Goal: Share content

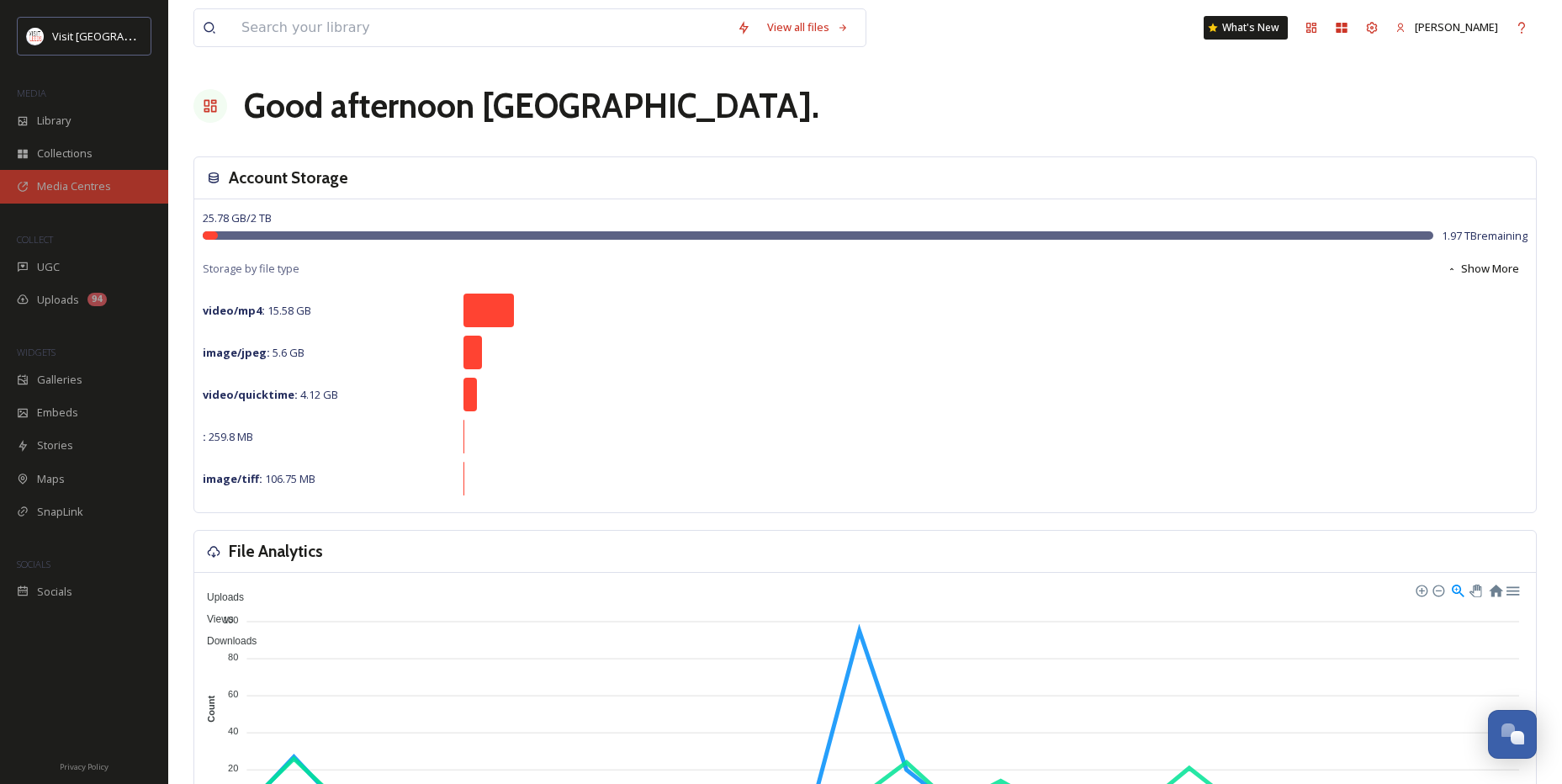
click at [105, 181] on span "Media Centres" at bounding box center [74, 186] width 74 height 16
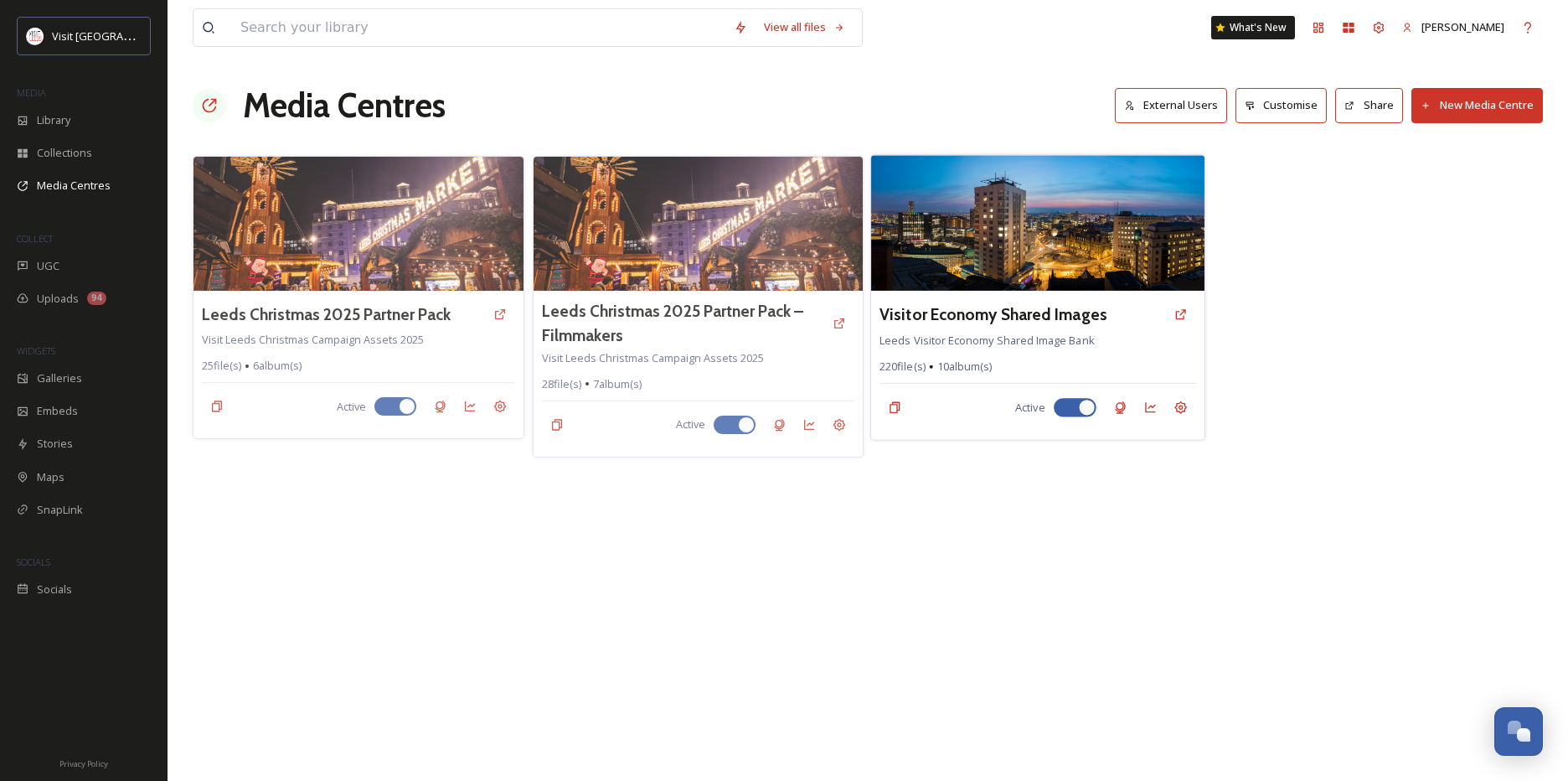
click at [1030, 216] on img at bounding box center [1037, 222] width 332 height 135
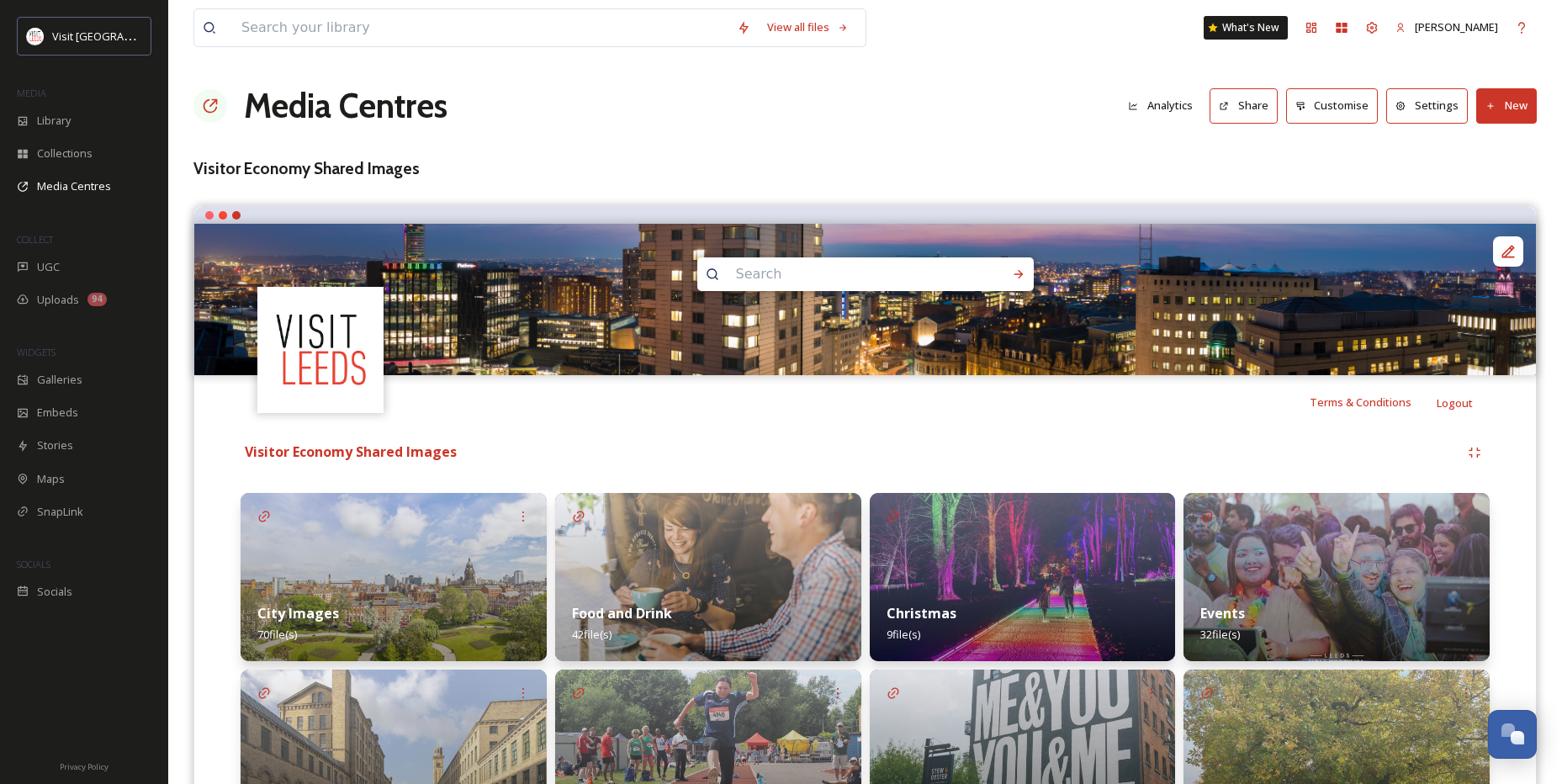
click at [1223, 108] on icon at bounding box center [1224, 106] width 11 height 11
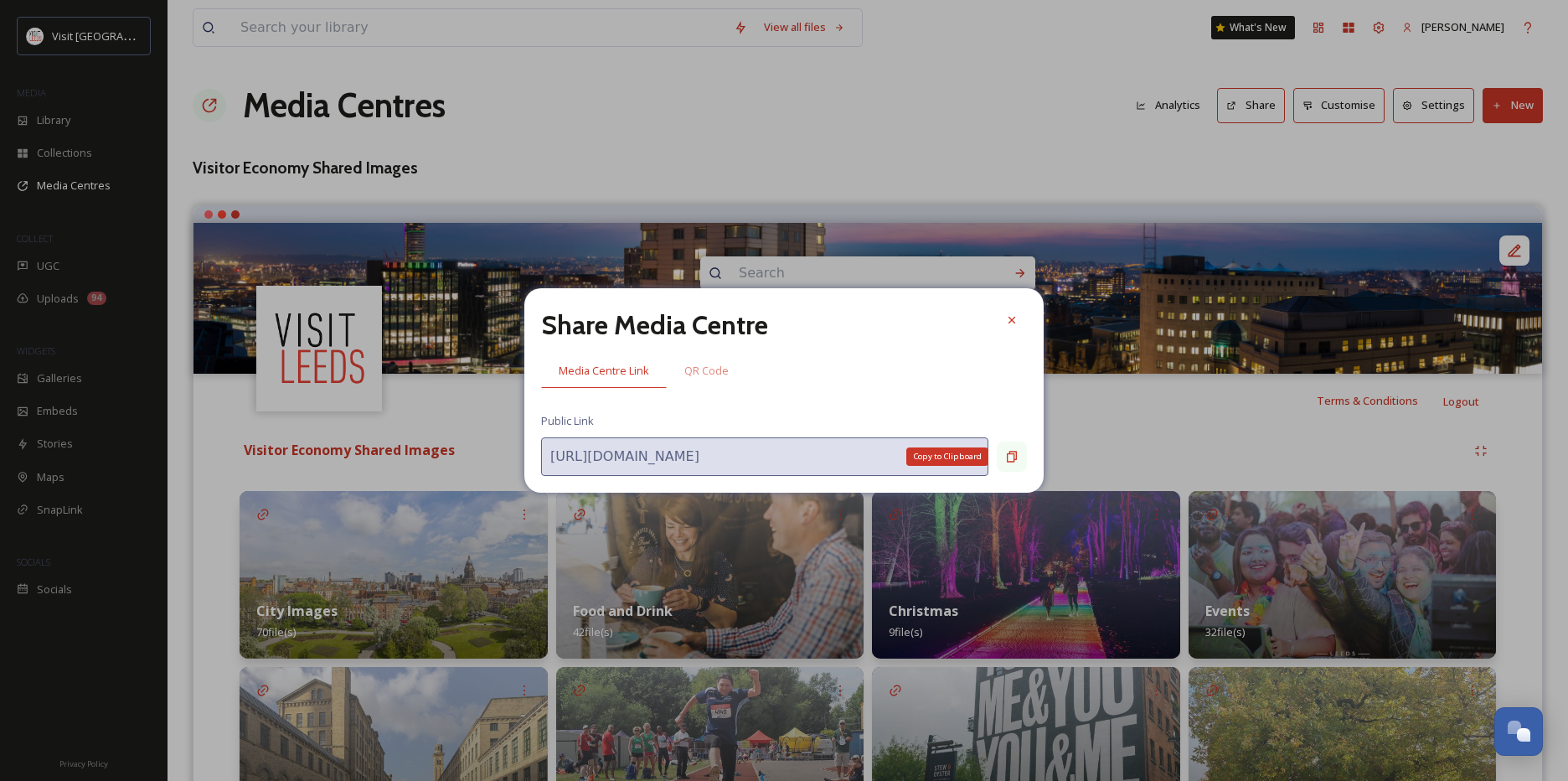
click at [1015, 461] on icon at bounding box center [1011, 456] width 14 height 14
click at [1012, 455] on icon at bounding box center [1011, 456] width 14 height 14
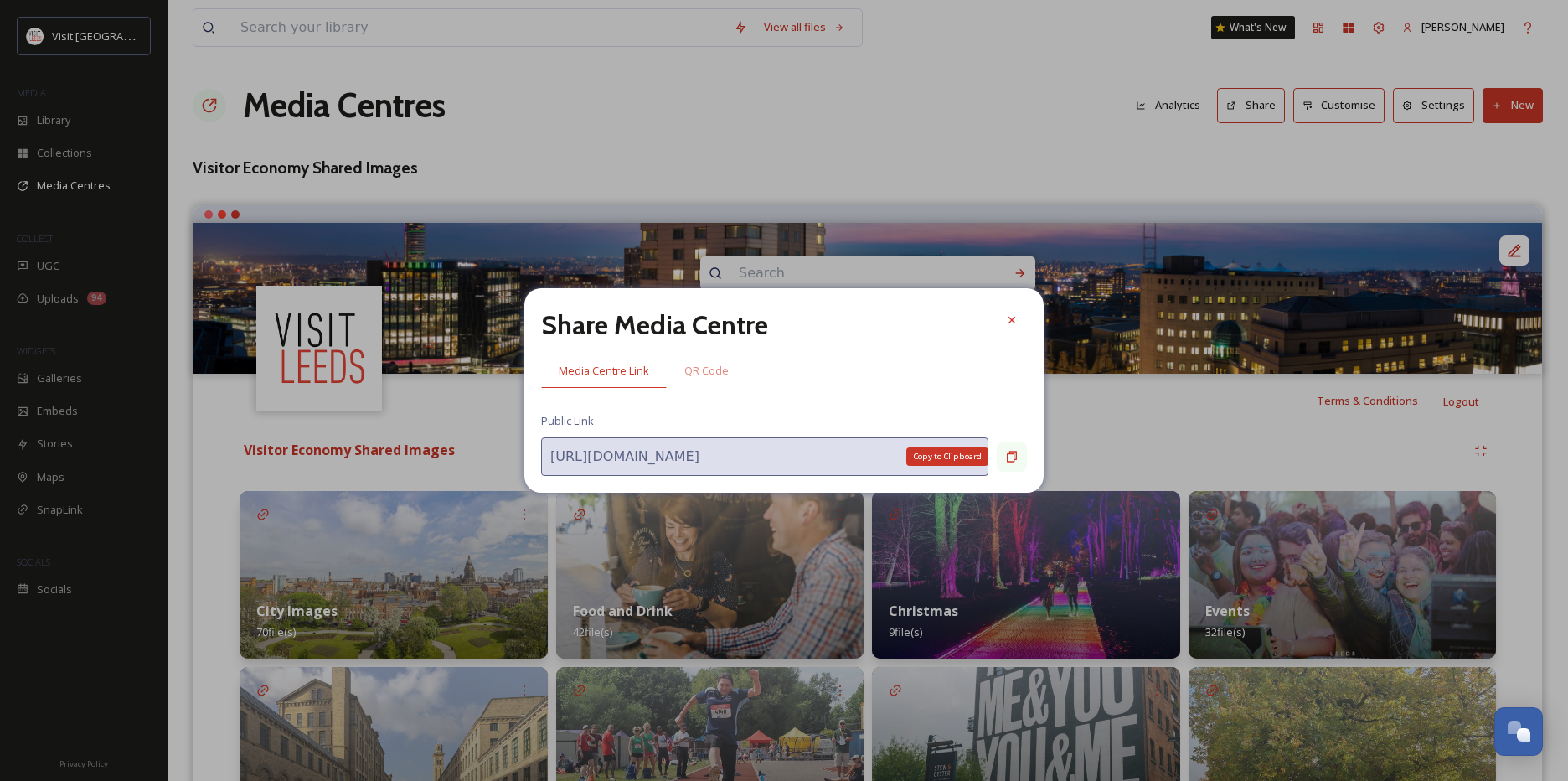
click at [1012, 455] on icon at bounding box center [1011, 456] width 14 height 14
